Goal: Task Accomplishment & Management: Manage account settings

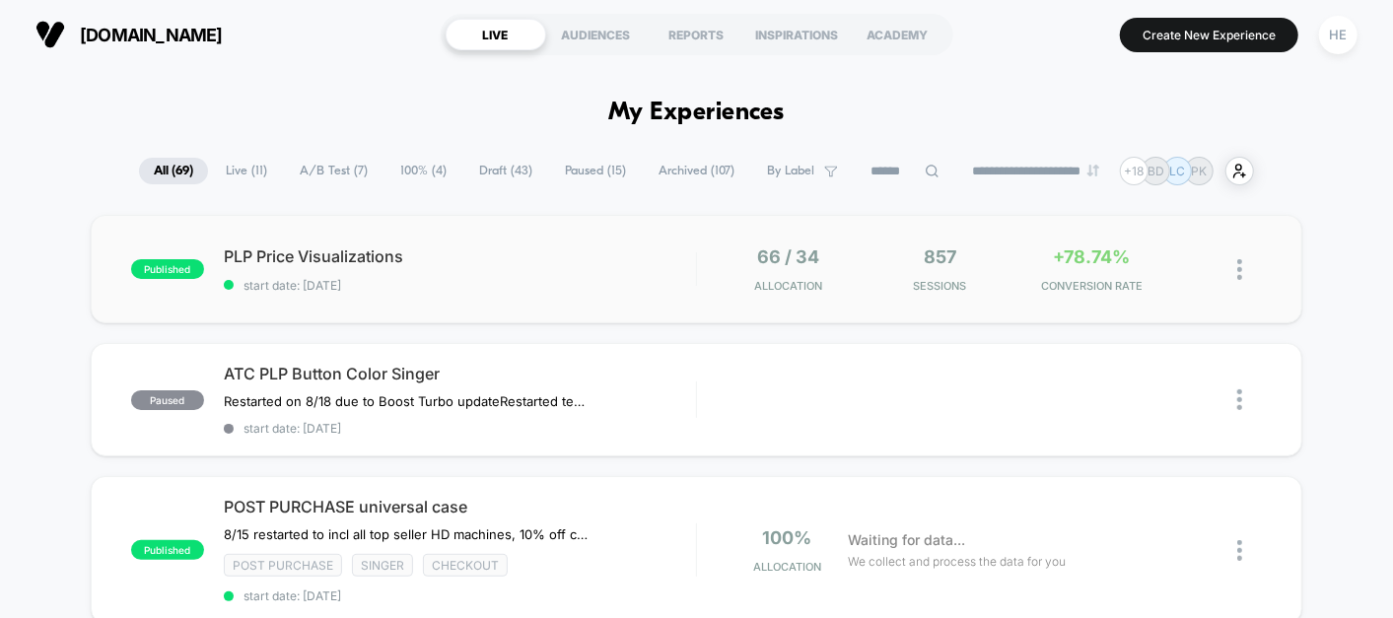
click at [613, 295] on div "published PLP Price Visualizations start date: [DATE] 66 / 34 Allocation 857 Se…" at bounding box center [696, 269] width 1211 height 108
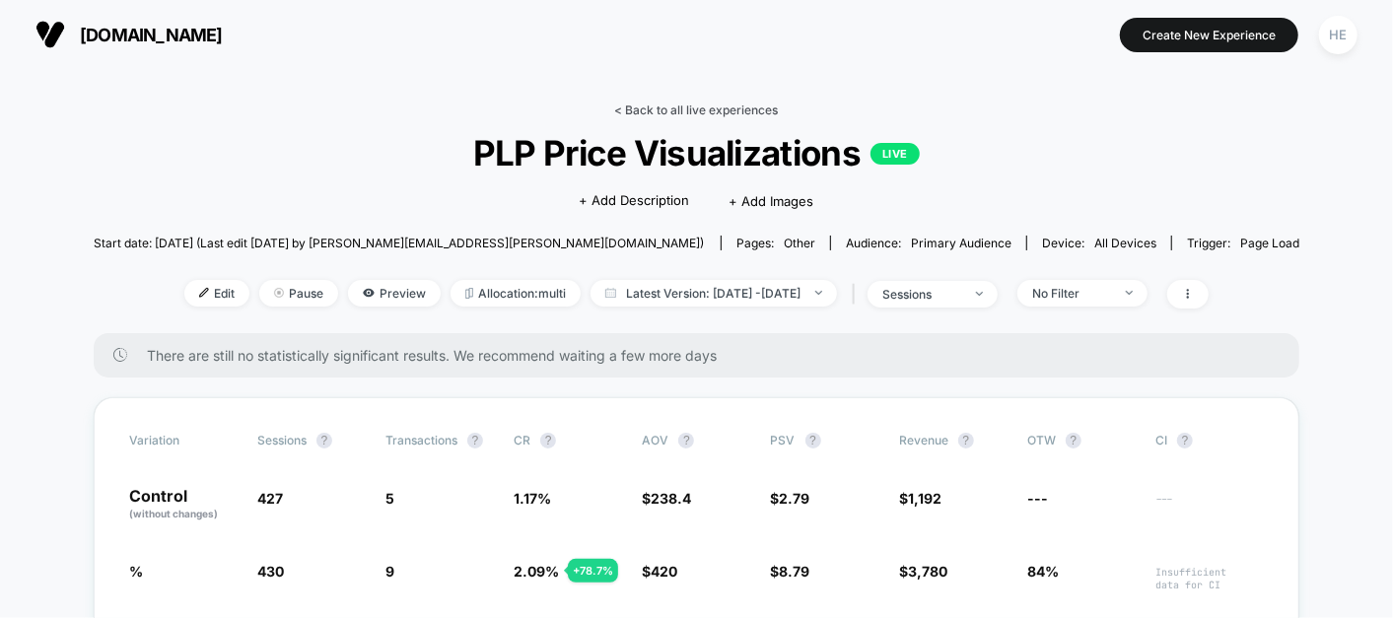
click at [639, 109] on link "< Back to all live experiences" at bounding box center [697, 110] width 164 height 15
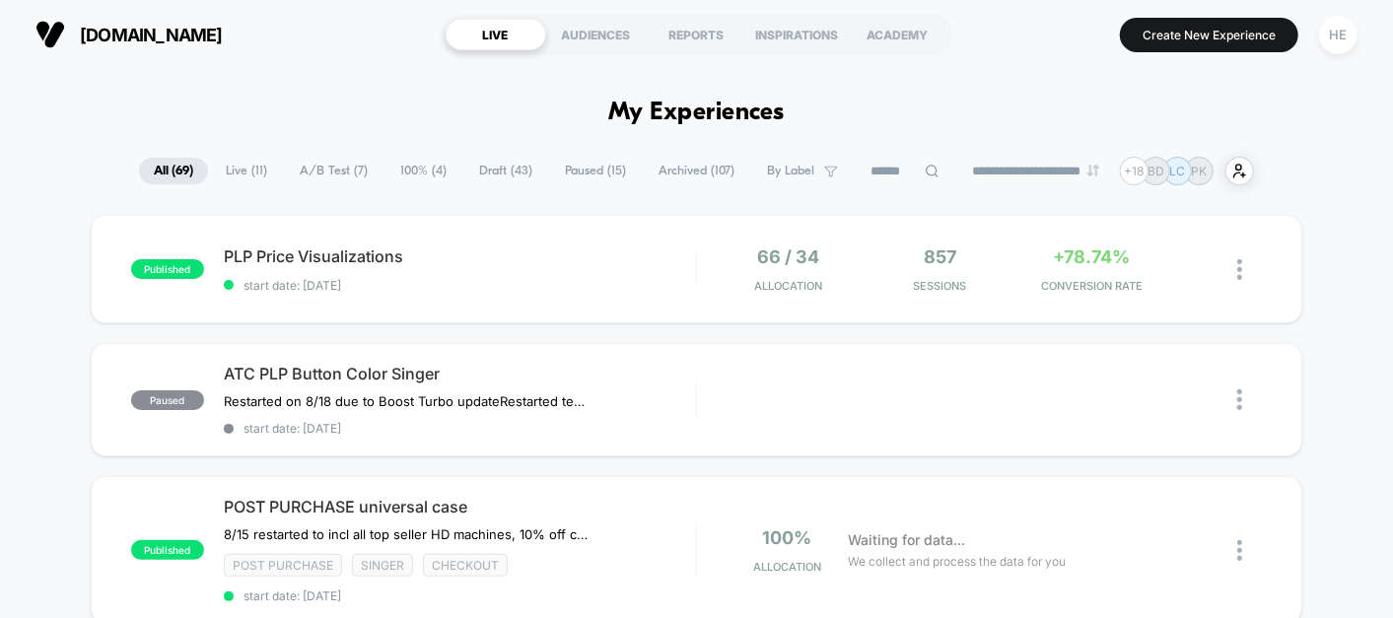
click at [238, 174] on span "Live ( 11 )" at bounding box center [246, 171] width 71 height 27
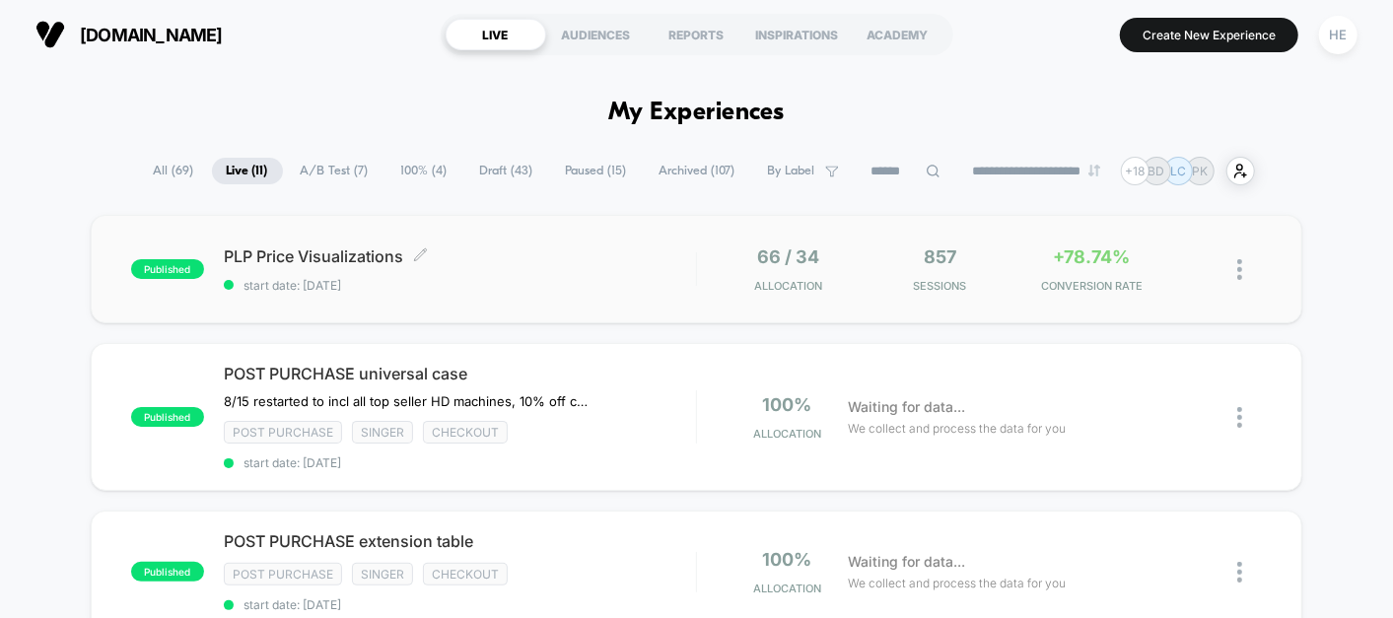
click at [561, 284] on span "start date: 2025-08-19" at bounding box center [460, 285] width 472 height 15
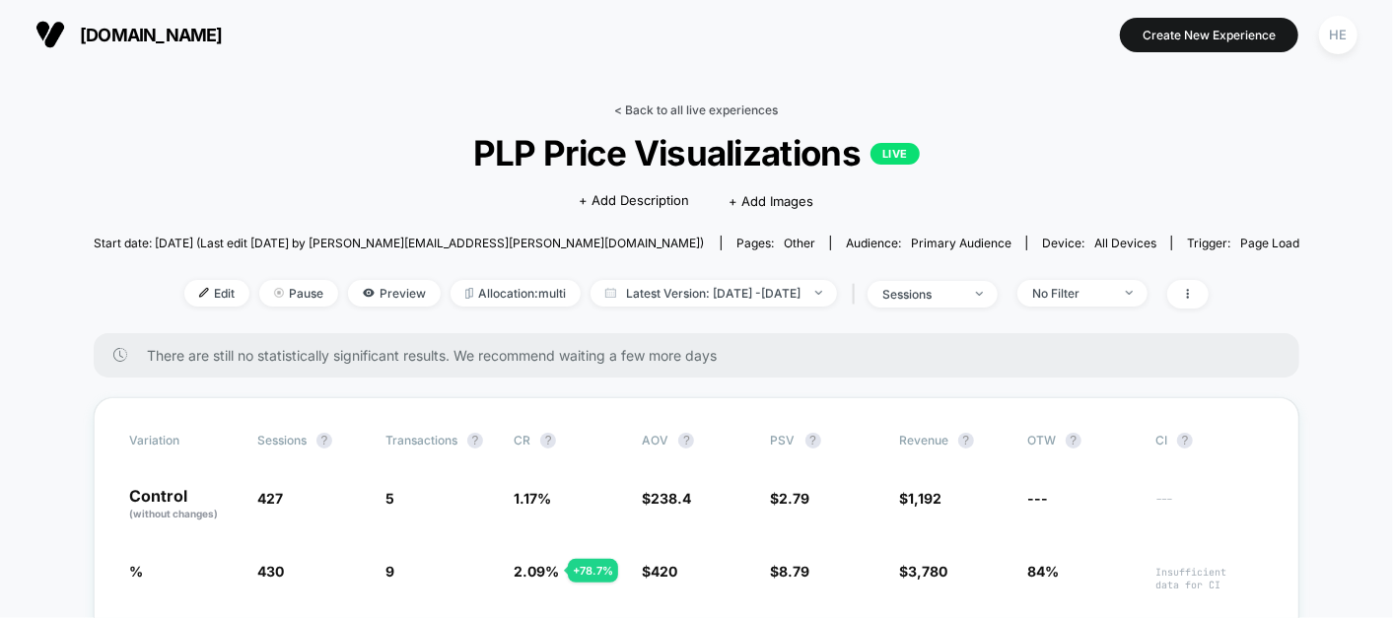
click at [736, 103] on link "< Back to all live experiences" at bounding box center [697, 110] width 164 height 15
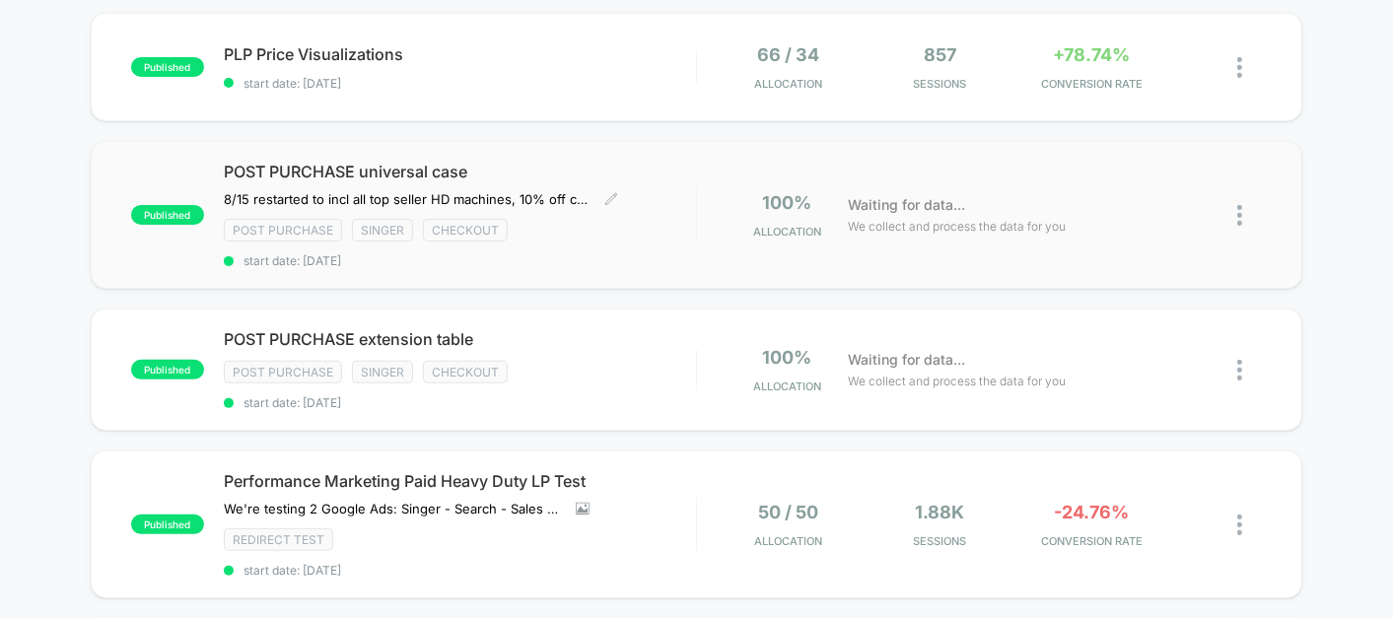
scroll to position [236, 0]
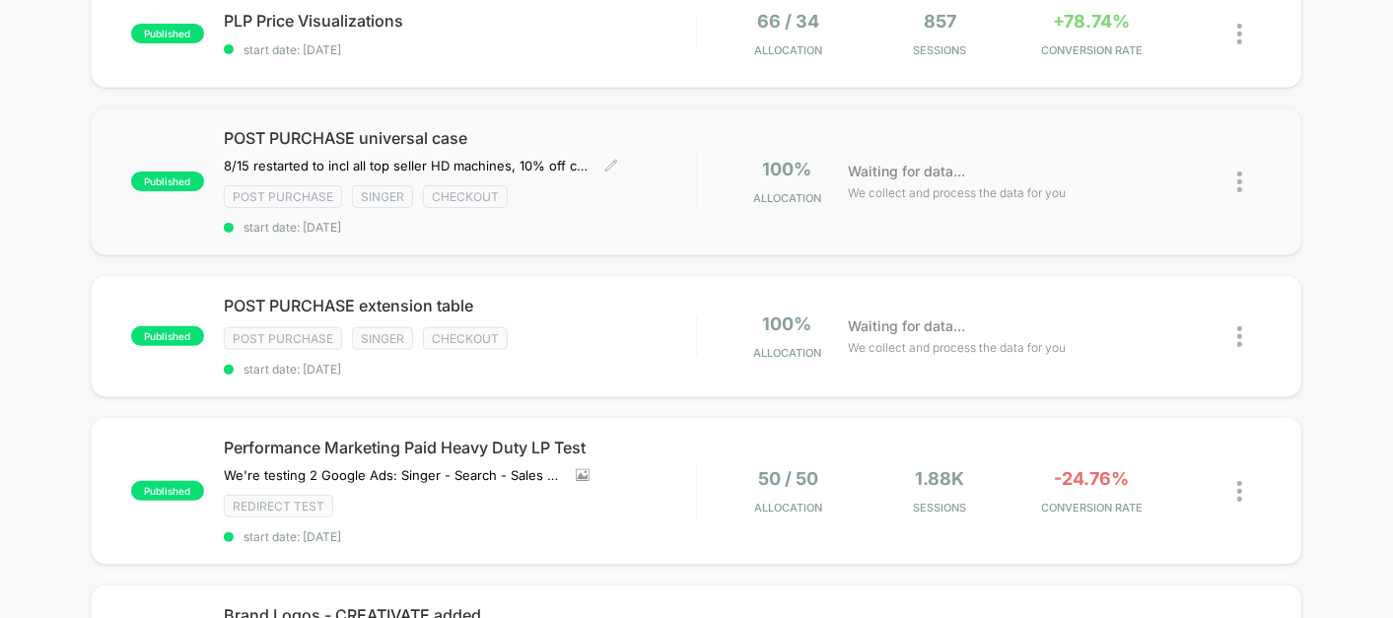
click at [609, 227] on span "start date: [DATE]" at bounding box center [460, 227] width 472 height 15
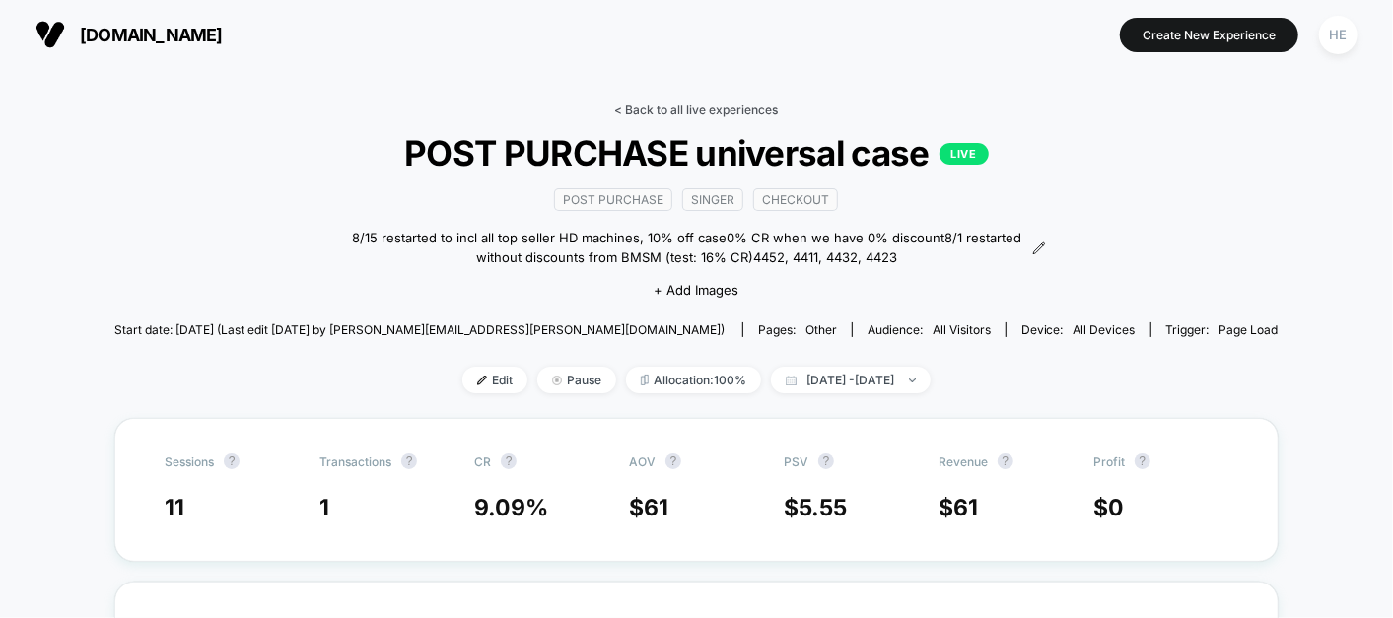
click at [715, 107] on link "< Back to all live experiences" at bounding box center [697, 110] width 164 height 15
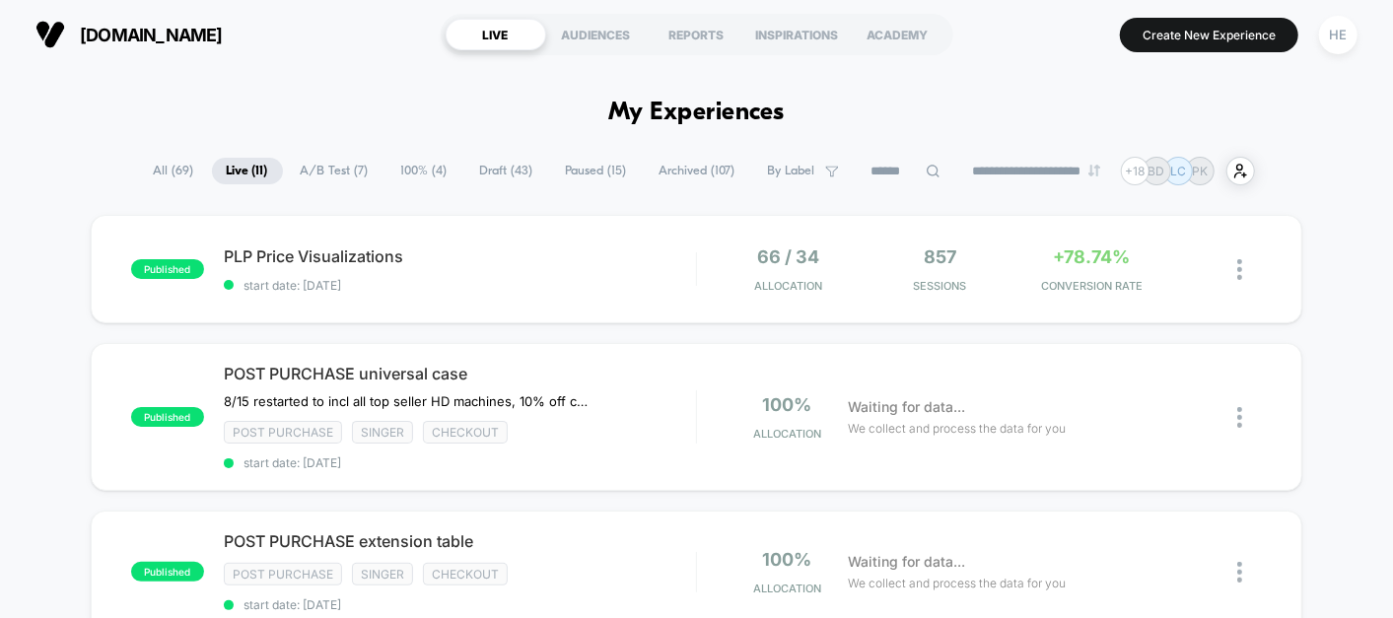
scroll to position [190, 0]
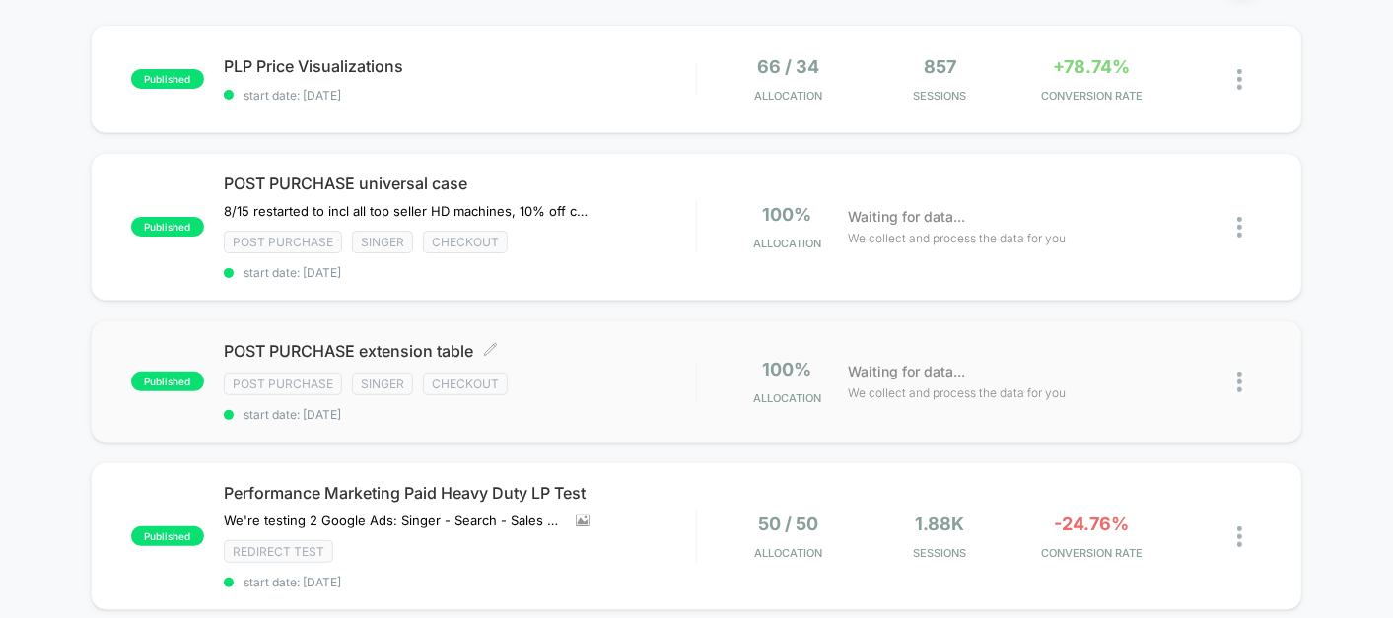
click at [613, 348] on span "POST PURCHASE extension table Click to edit experience details" at bounding box center [460, 351] width 472 height 20
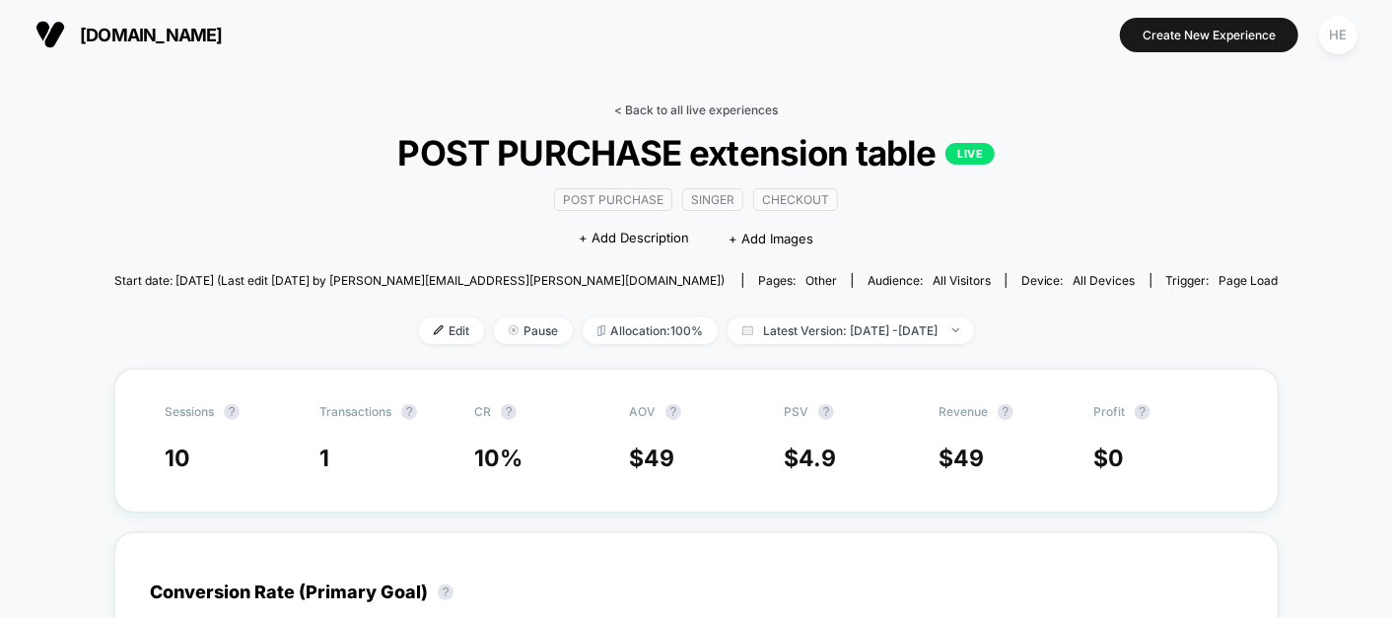
click at [689, 108] on link "< Back to all live experiences" at bounding box center [697, 110] width 164 height 15
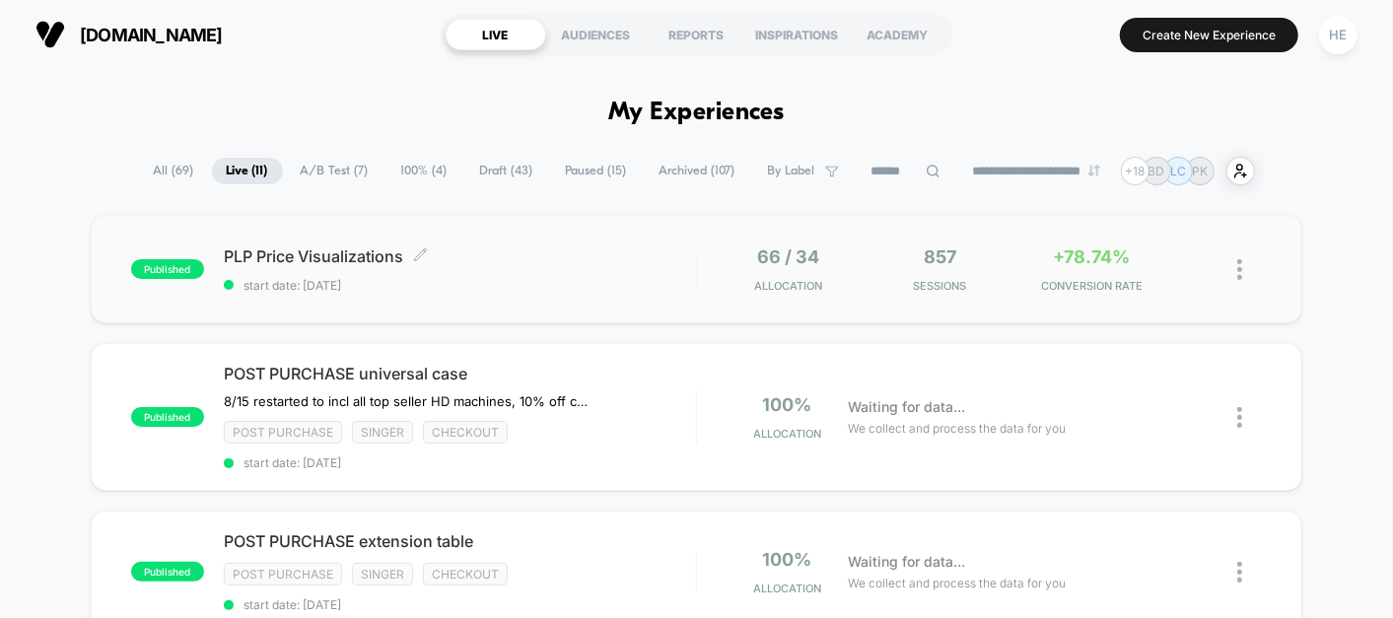
click at [577, 261] on span "PLP Price Visualizations Click to edit experience details" at bounding box center [460, 256] width 472 height 20
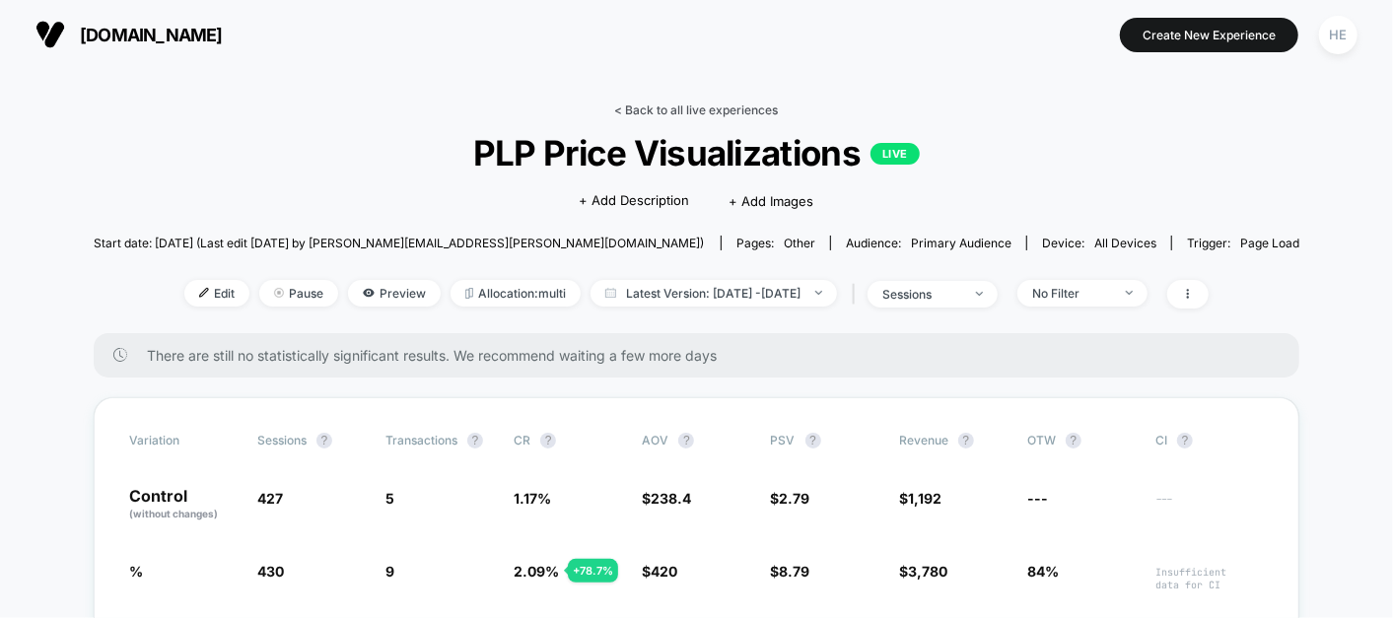
click at [736, 109] on link "< Back to all live experiences" at bounding box center [697, 110] width 164 height 15
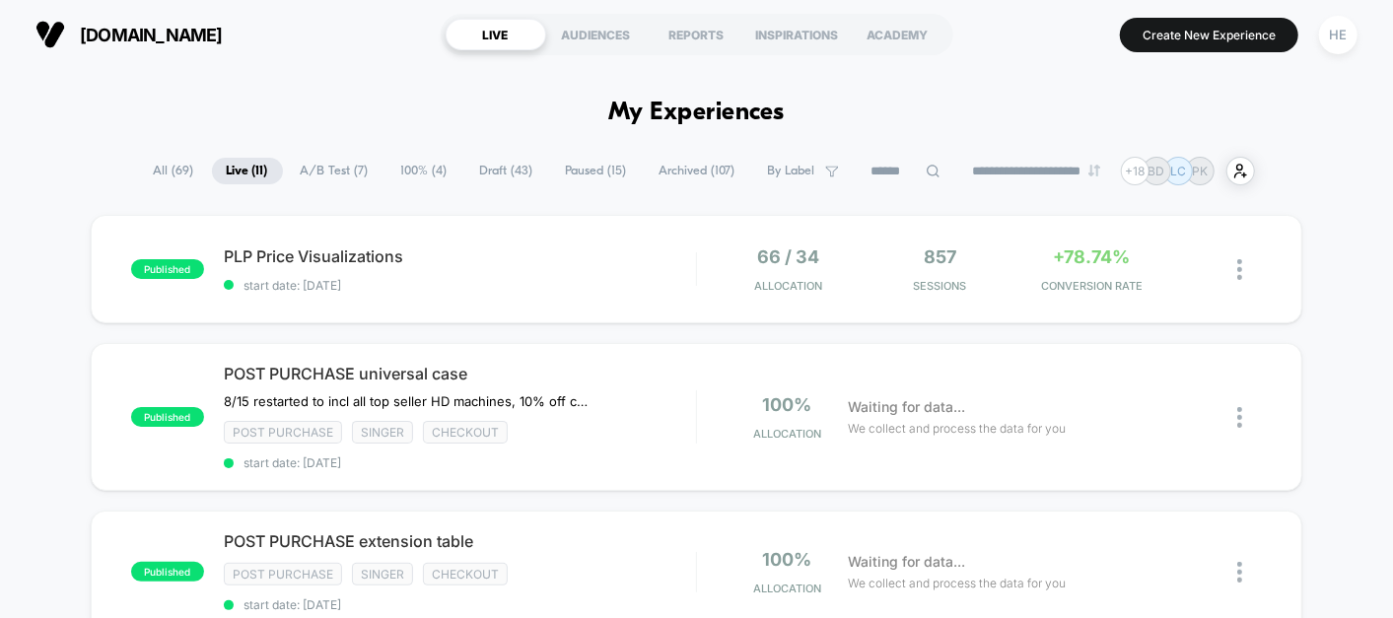
scroll to position [33, 0]
click at [549, 238] on div "published PLP Price Visualizations start date: [DATE] 66 / 34 Allocation 857 Se…" at bounding box center [696, 269] width 1211 height 108
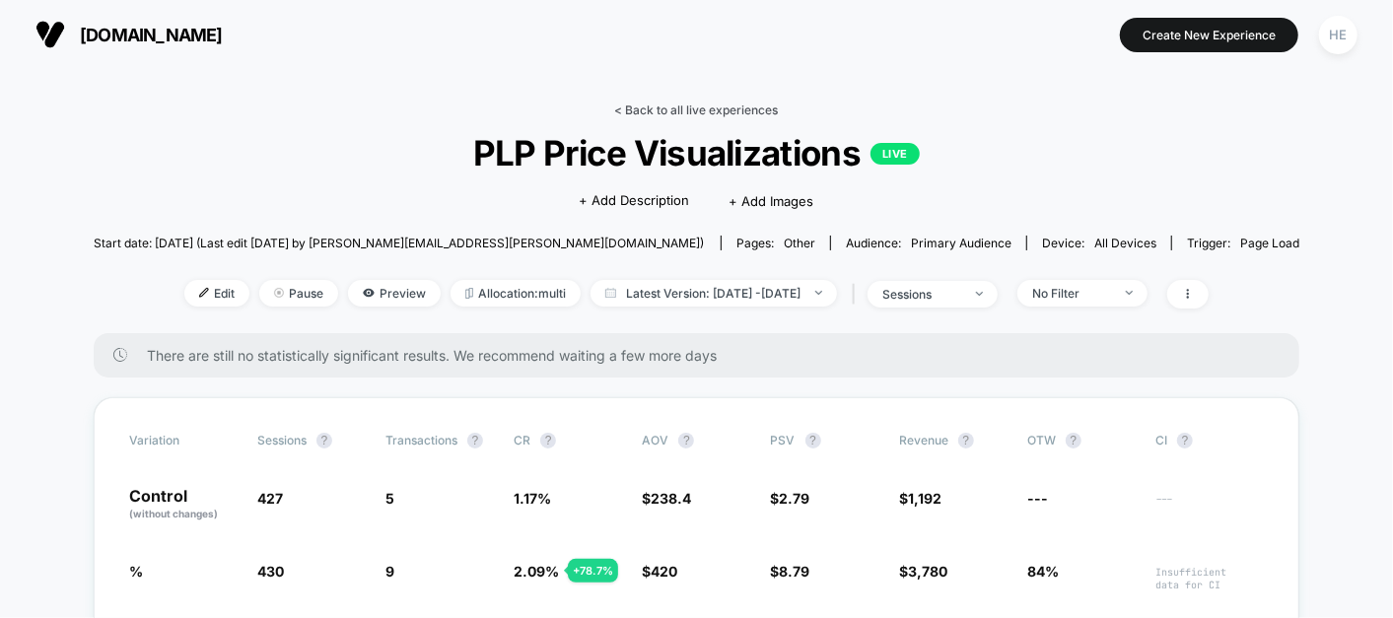
click at [690, 109] on link "< Back to all live experiences" at bounding box center [697, 110] width 164 height 15
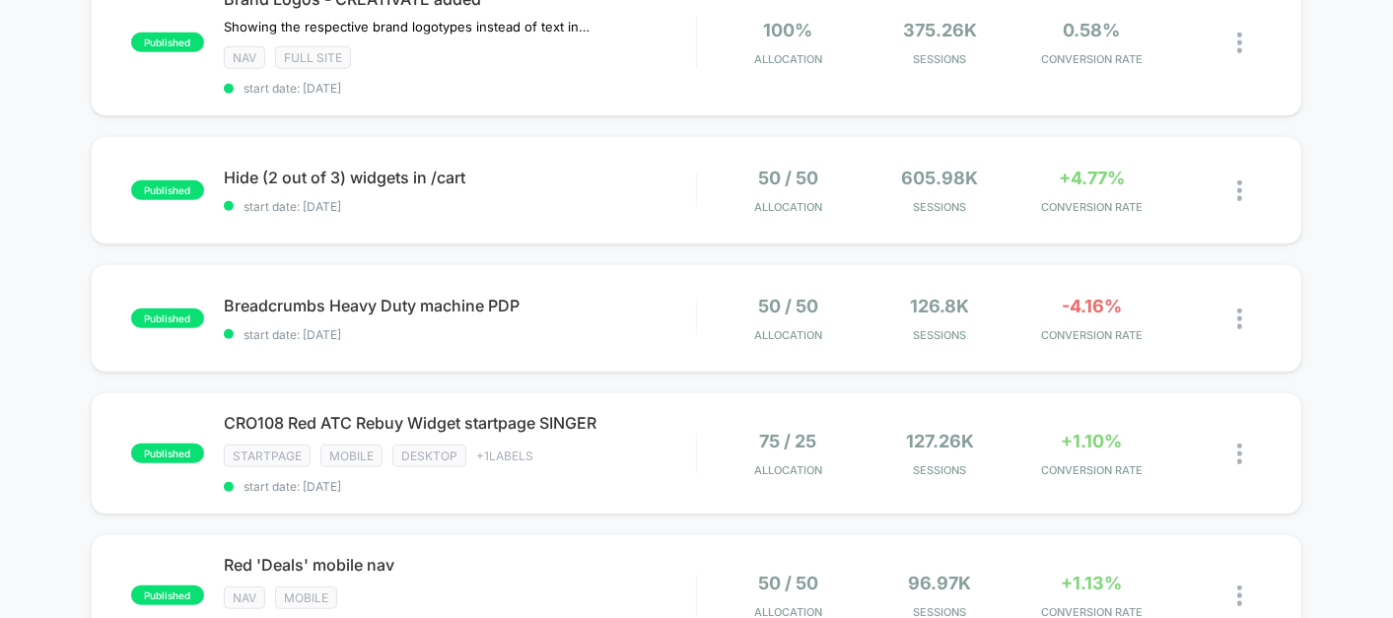
scroll to position [853, 0]
click at [653, 304] on div "Breadcrumbs Heavy Duty machine PDP Click to edit experience details Click to ed…" at bounding box center [460, 318] width 472 height 46
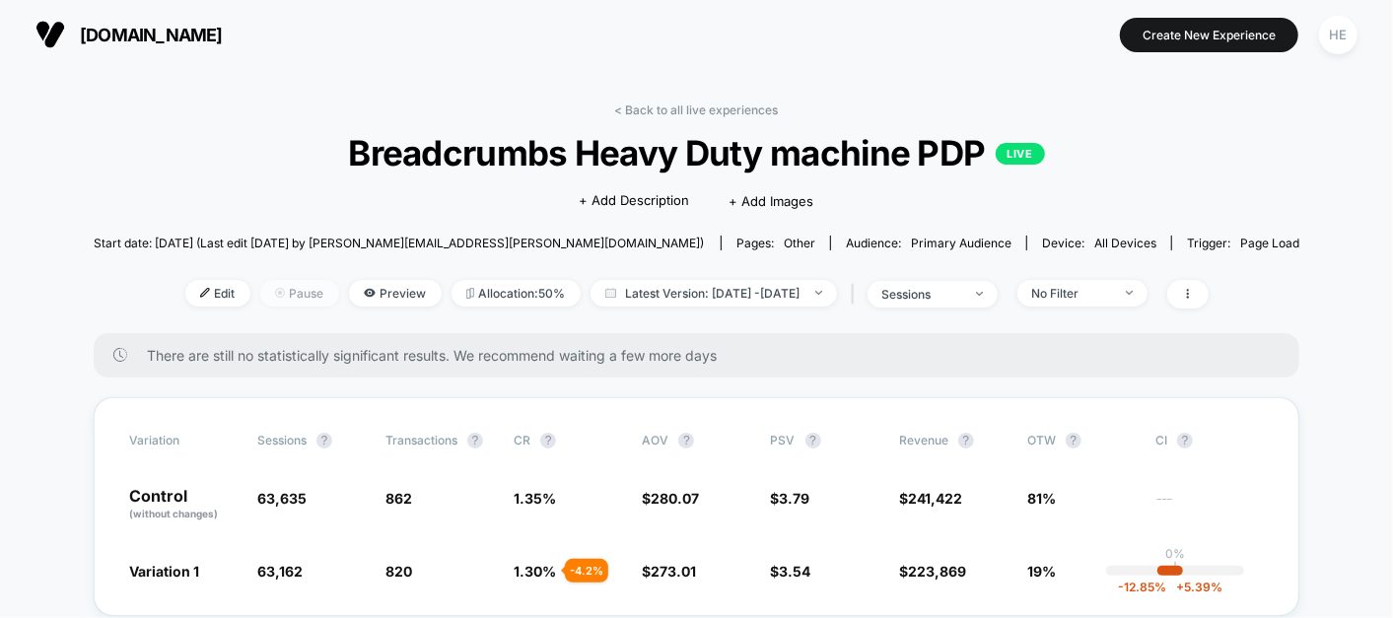
click at [260, 299] on span "Pause" at bounding box center [299, 293] width 79 height 27
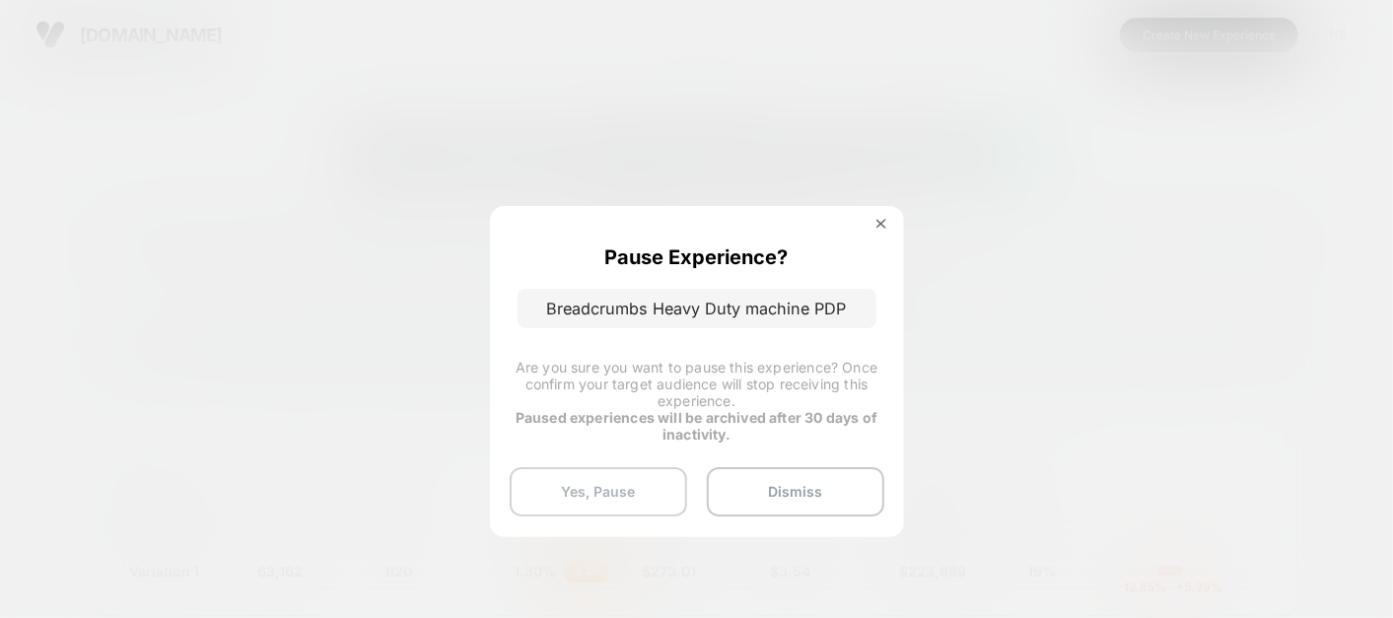
click at [618, 483] on button "Yes, Pause" at bounding box center [598, 491] width 177 height 49
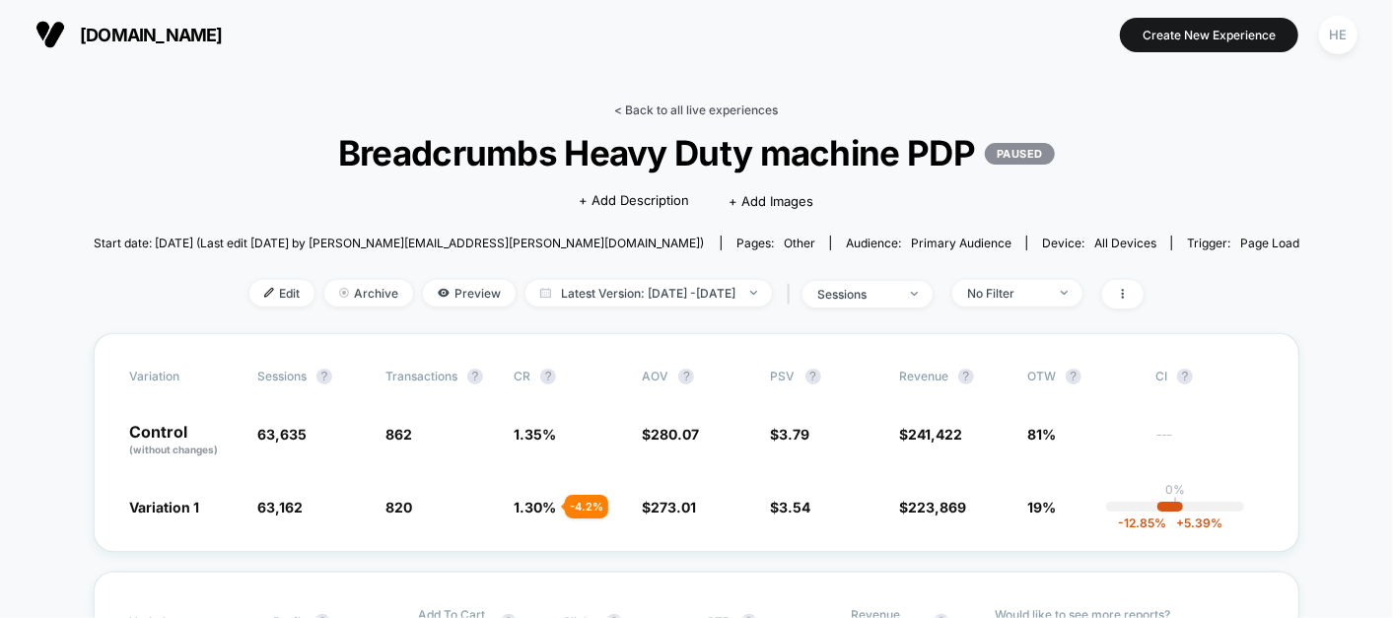
click at [671, 111] on link "< Back to all live experiences" at bounding box center [697, 110] width 164 height 15
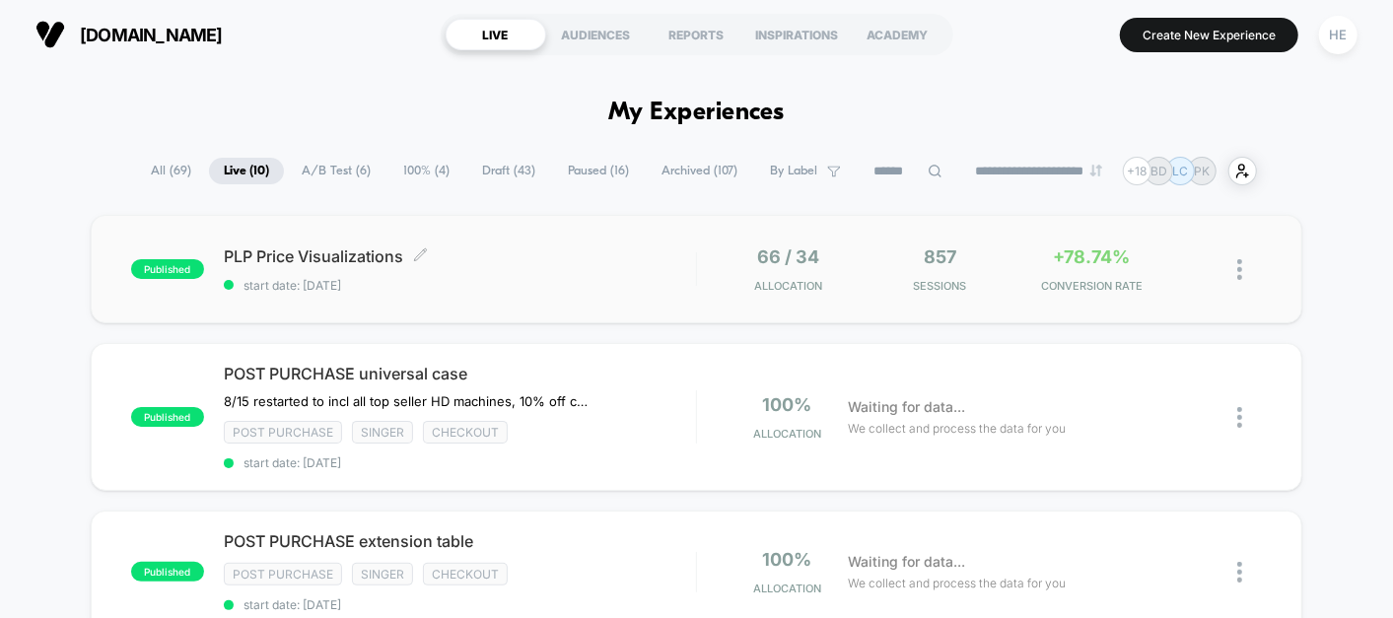
click at [453, 284] on span "start date: [DATE]" at bounding box center [460, 285] width 472 height 15
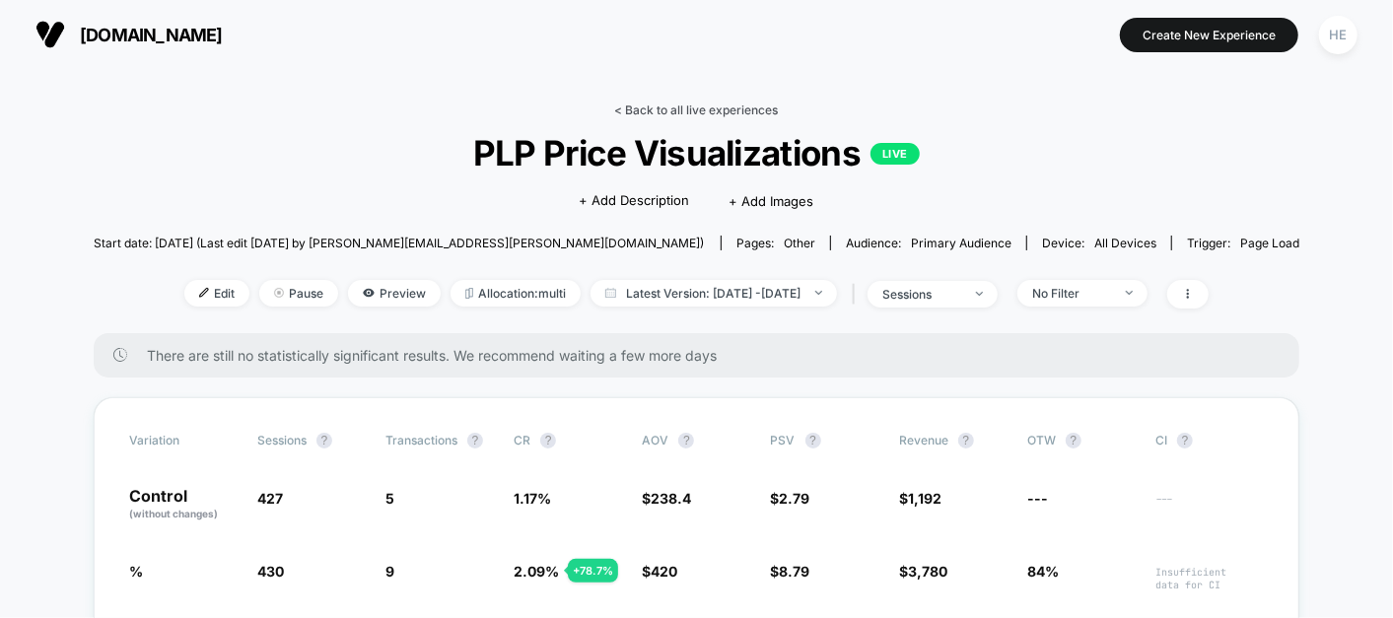
click at [701, 109] on link "< Back to all live experiences" at bounding box center [697, 110] width 164 height 15
